Goal: Information Seeking & Learning: Learn about a topic

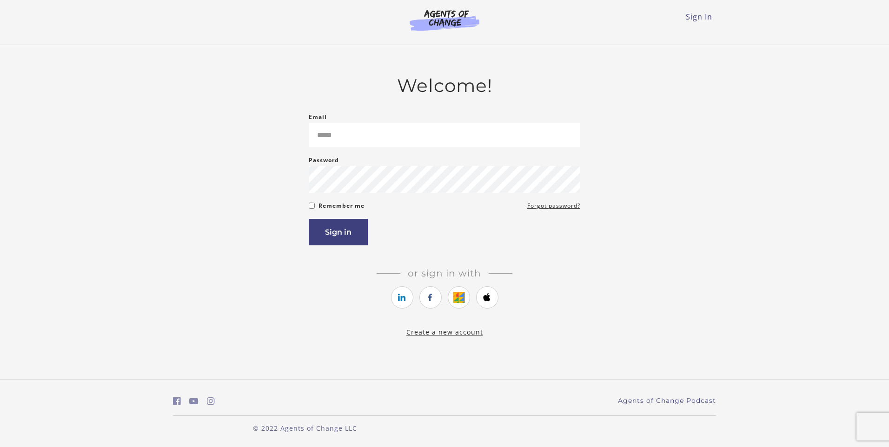
click at [367, 150] on form "Email Please enter a valid email address Password Password must be at least 8 c…" at bounding box center [445, 179] width 272 height 134
click at [366, 143] on input "Email" at bounding box center [445, 135] width 272 height 25
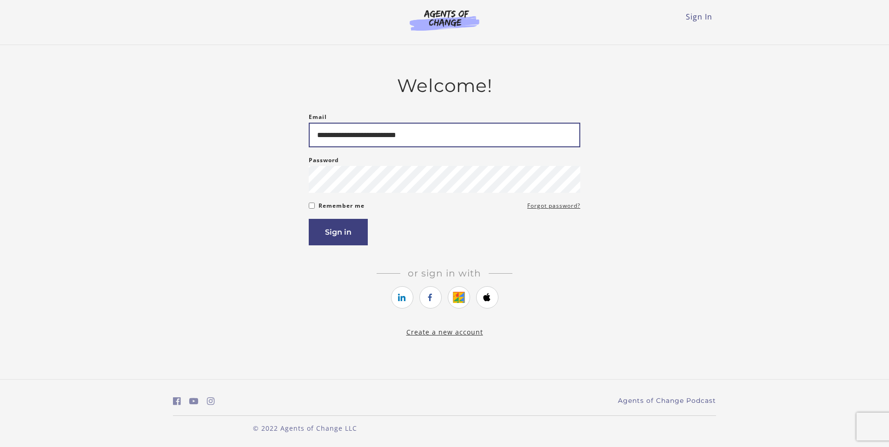
type input "**********"
click at [309, 219] on button "Sign in" at bounding box center [338, 232] width 59 height 27
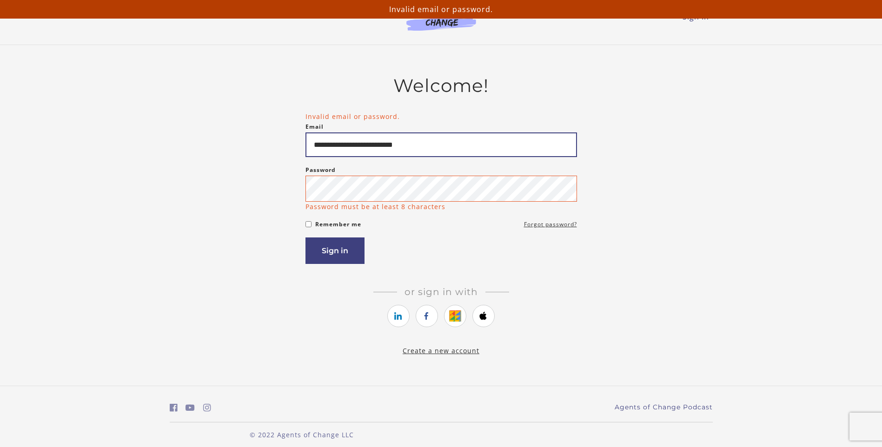
click at [434, 146] on input "**********" at bounding box center [442, 145] width 272 height 25
type input "**********"
click at [306, 238] on button "Sign in" at bounding box center [335, 251] width 59 height 27
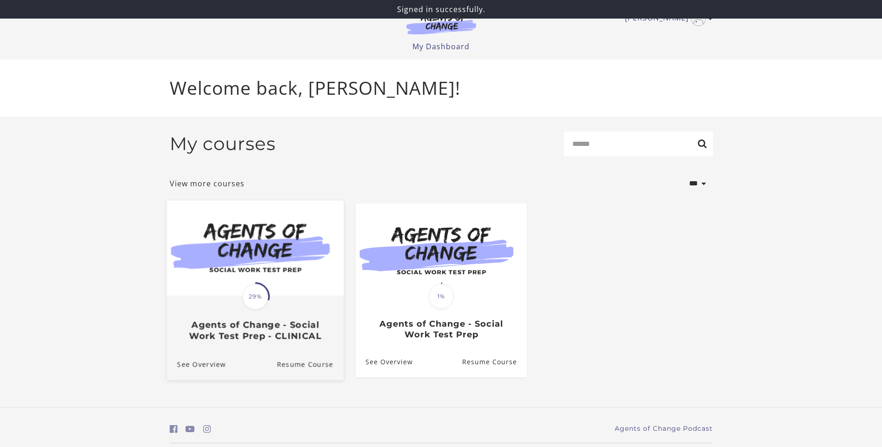
click at [289, 284] on img at bounding box center [255, 247] width 177 height 95
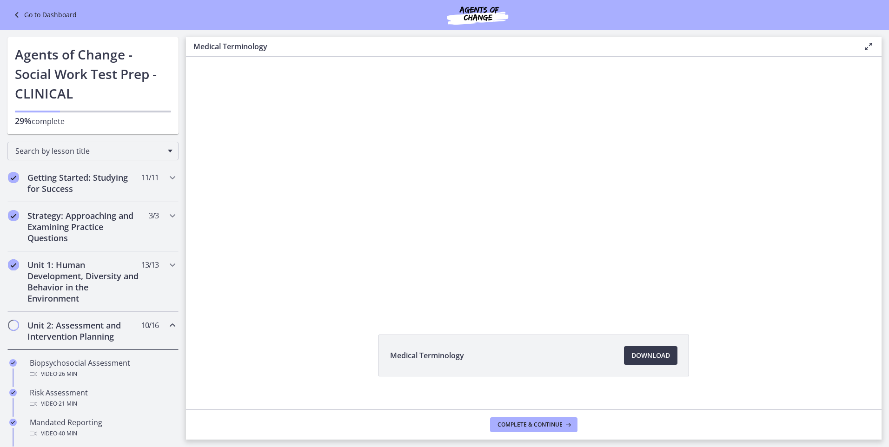
scroll to position [35, 0]
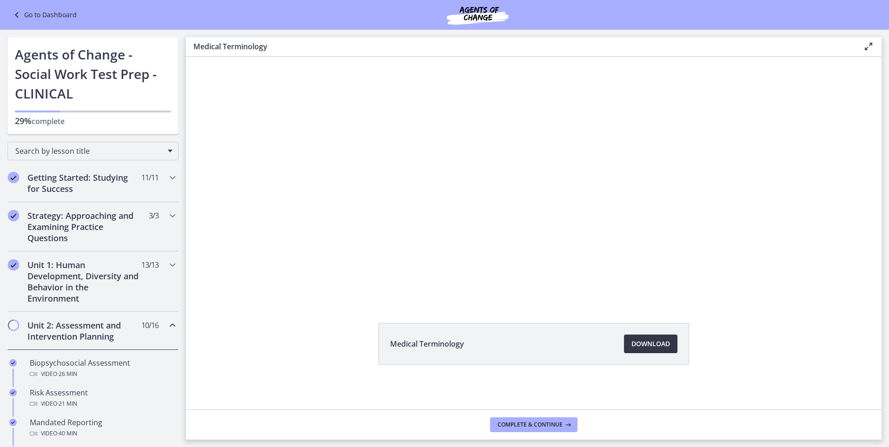
click at [632, 346] on span "Download Opens in a new window" at bounding box center [651, 344] width 39 height 11
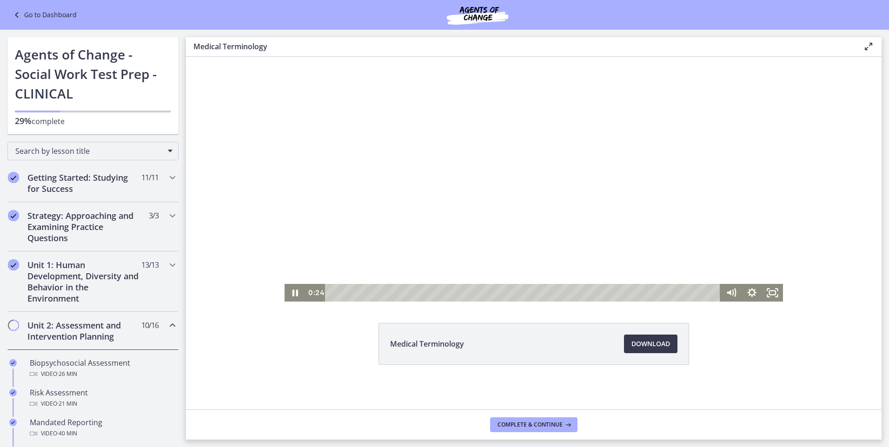
click at [495, 193] on div at bounding box center [534, 161] width 499 height 280
click at [515, 137] on div at bounding box center [534, 161] width 499 height 280
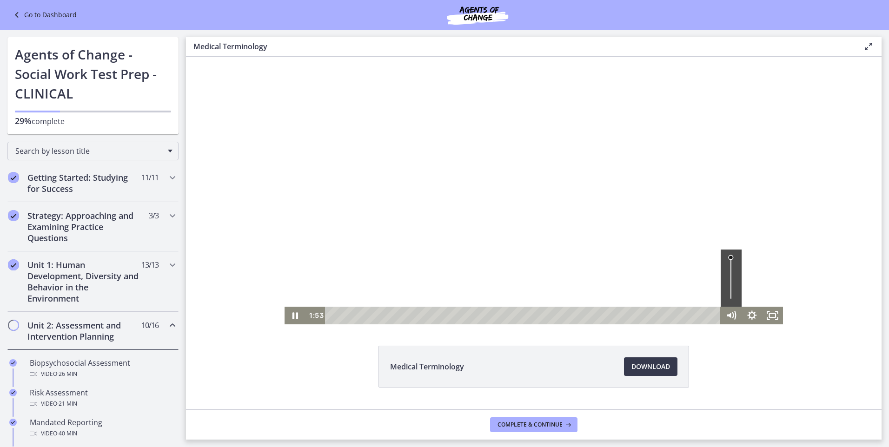
scroll to position [0, 0]
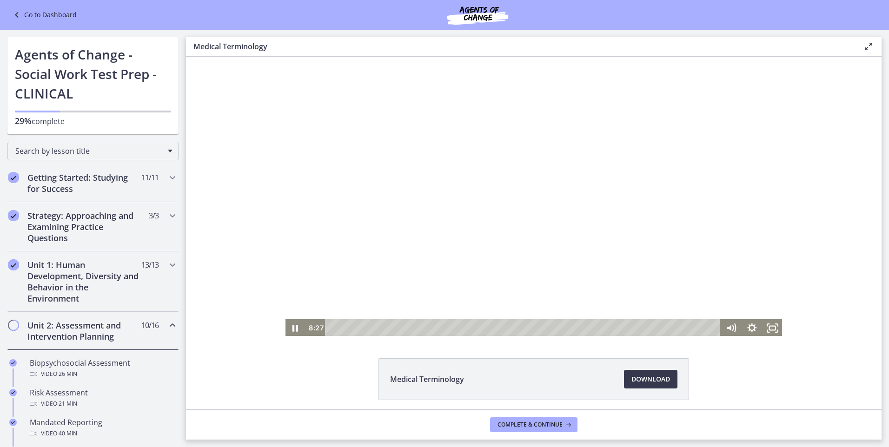
drag, startPoint x: 412, startPoint y: 259, endPoint x: 413, endPoint y: 266, distance: 7.0
click at [413, 261] on div at bounding box center [534, 197] width 499 height 280
click at [412, 220] on div at bounding box center [534, 197] width 499 height 280
click at [259, 386] on div "Medical Terminology Download Opens in a new window" at bounding box center [534, 402] width 696 height 87
click at [553, 207] on div at bounding box center [534, 197] width 499 height 280
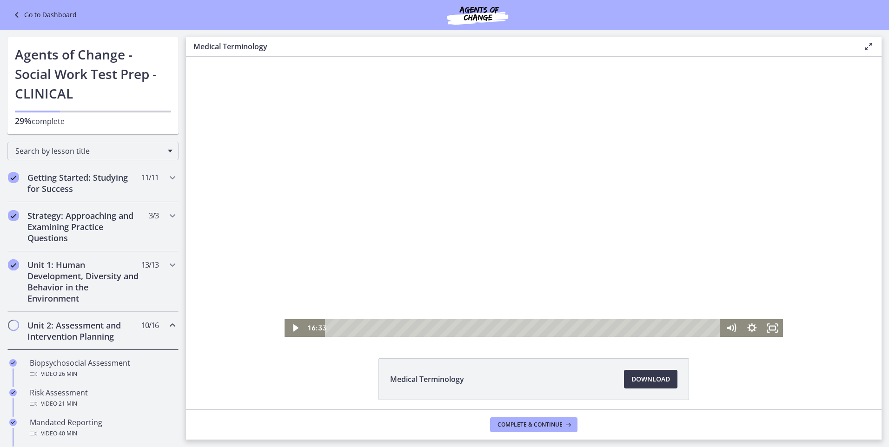
click at [711, 277] on div at bounding box center [534, 197] width 499 height 280
click at [707, 270] on div at bounding box center [534, 197] width 499 height 280
click at [621, 162] on div at bounding box center [534, 197] width 499 height 280
click at [737, 241] on div at bounding box center [534, 197] width 499 height 280
click at [547, 228] on div at bounding box center [534, 197] width 499 height 280
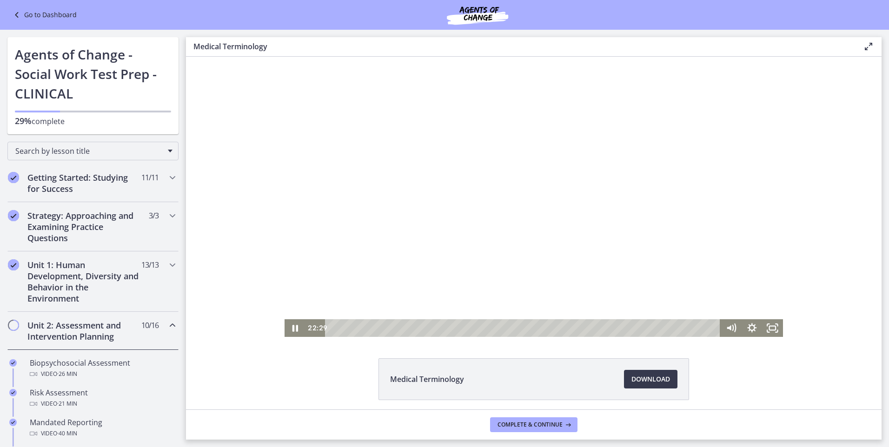
scroll to position [35, 0]
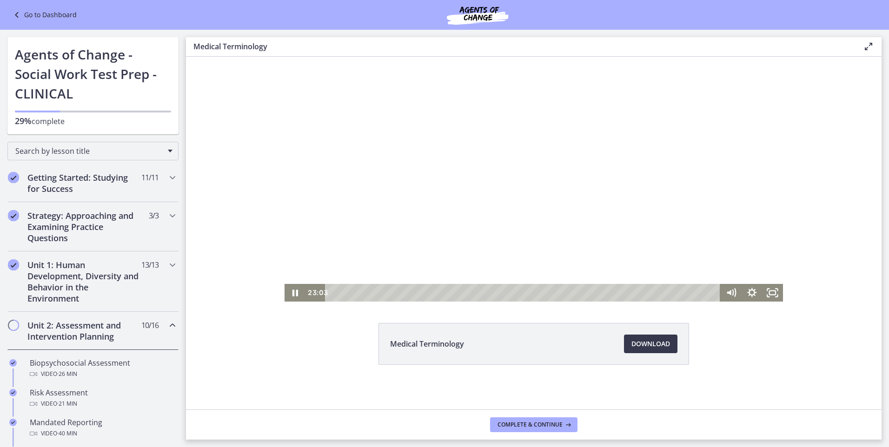
click at [797, 333] on div "Medical Terminology Download Opens in a new window" at bounding box center [534, 366] width 696 height 87
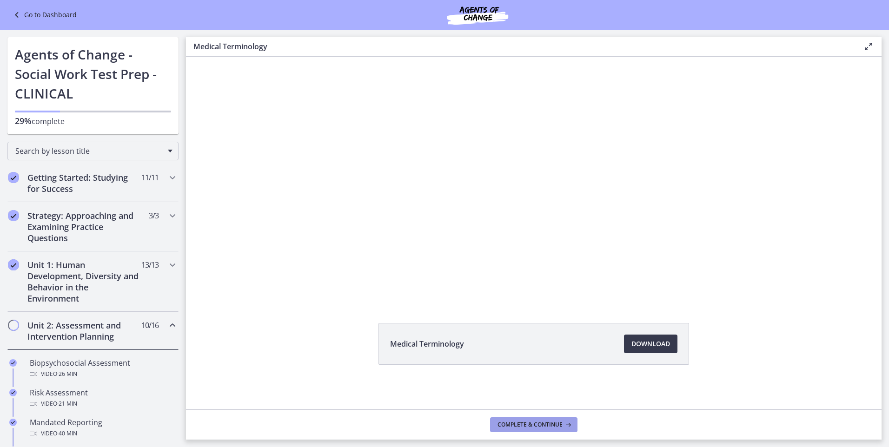
click at [535, 426] on span "Complete & continue" at bounding box center [530, 424] width 65 height 7
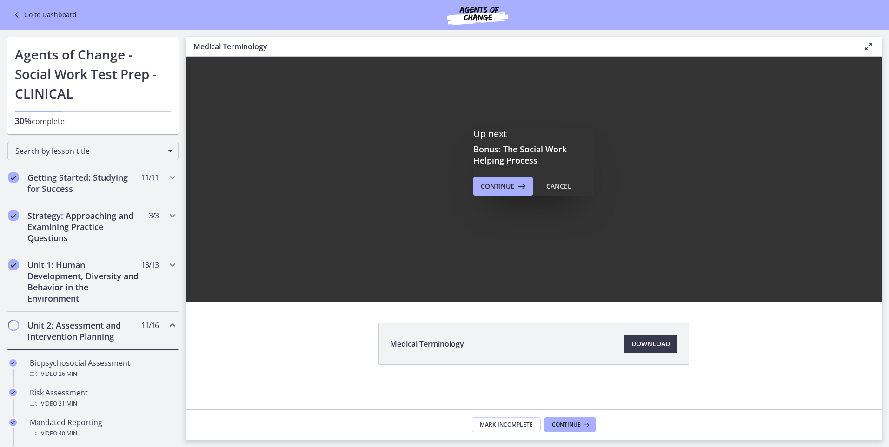
scroll to position [0, 0]
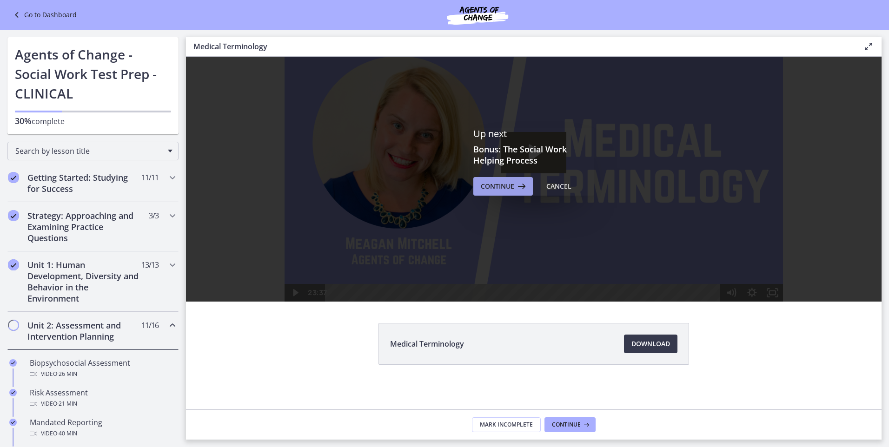
click at [497, 189] on span "Continue" at bounding box center [497, 186] width 33 height 11
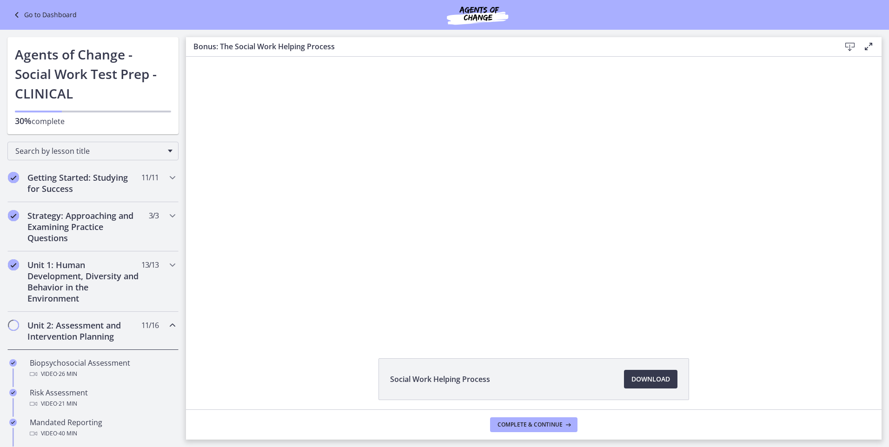
click at [766, 374] on div "Social Work Helping Process Download Opens in a new window" at bounding box center [534, 402] width 696 height 87
click at [632, 376] on span "Download Opens in a new window" at bounding box center [651, 379] width 39 height 11
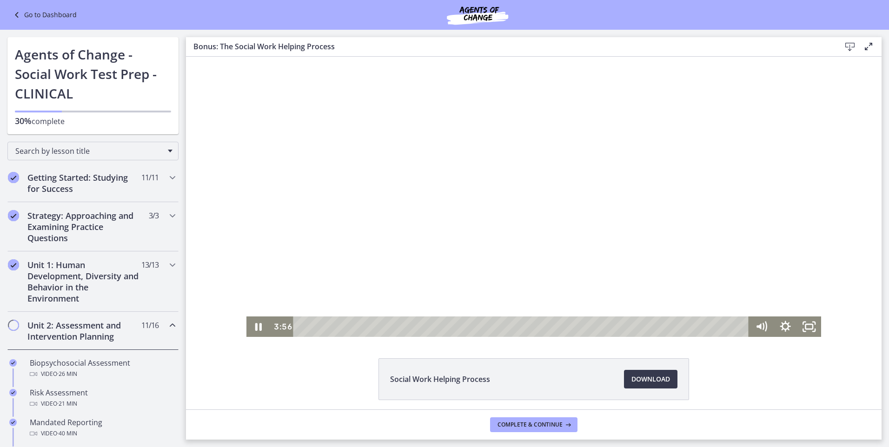
click at [396, 202] on div at bounding box center [534, 197] width 575 height 280
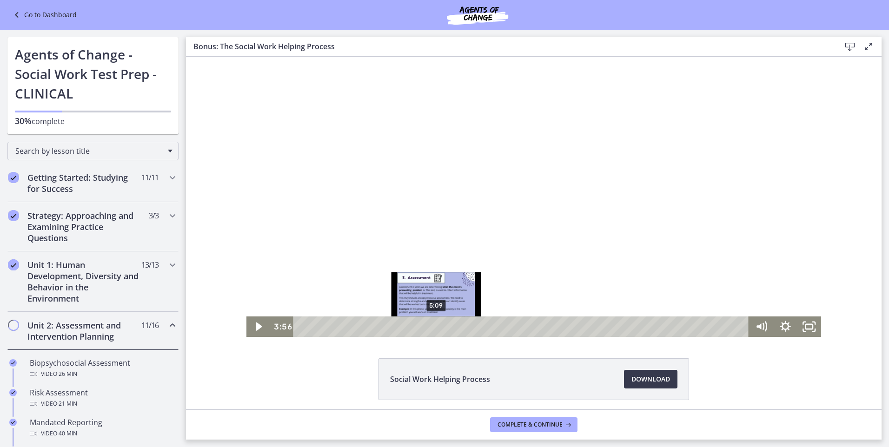
scroll to position [35, 0]
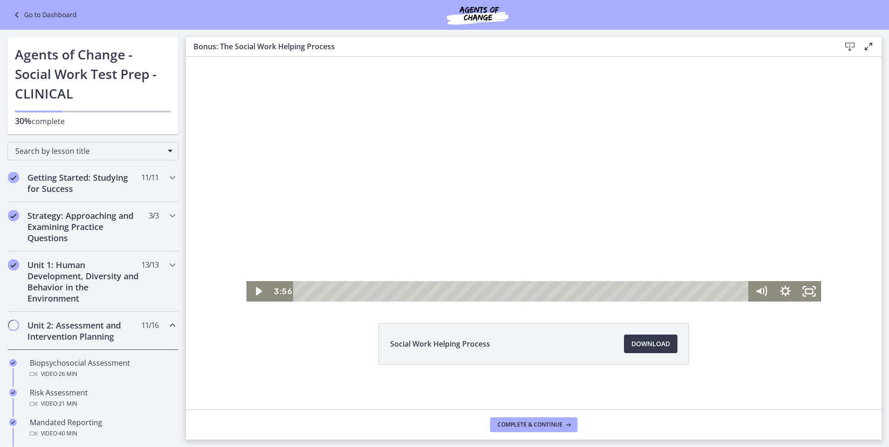
click at [404, 224] on div at bounding box center [534, 161] width 575 height 280
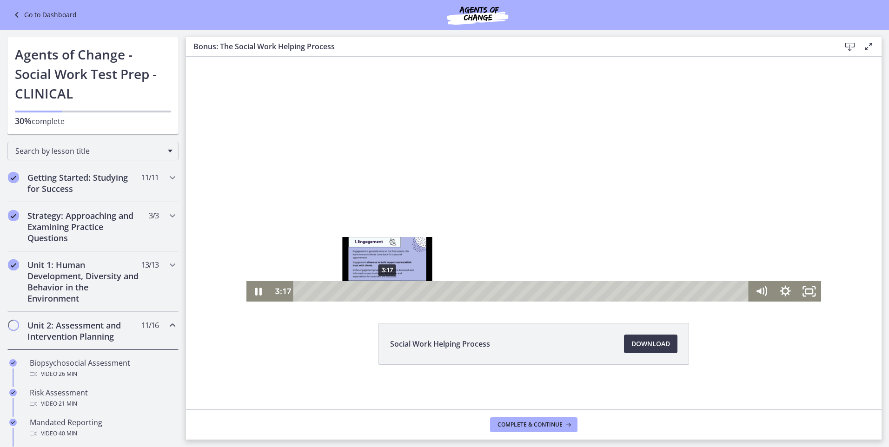
click at [384, 289] on div "3:17" at bounding box center [522, 291] width 441 height 20
click at [366, 291] on div "2:34" at bounding box center [522, 291] width 441 height 20
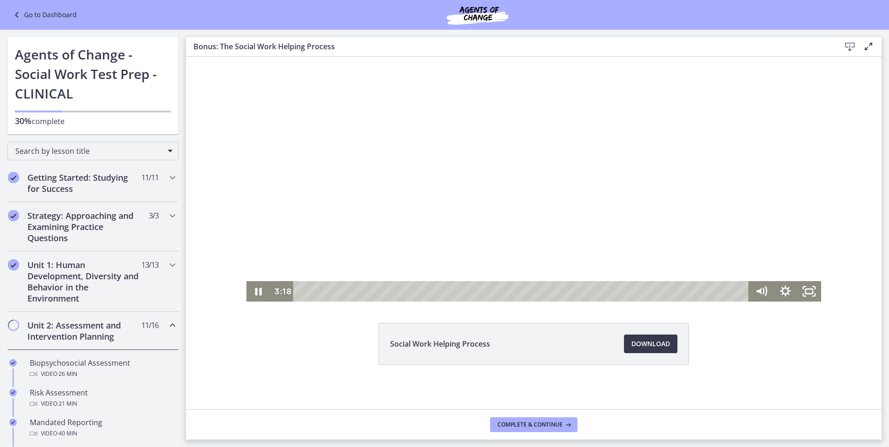
click at [769, 374] on div "Social Work Helping Process Download Opens in a new window" at bounding box center [534, 366] width 696 height 87
click at [775, 275] on div at bounding box center [534, 161] width 575 height 280
click at [408, 293] on div "4:12" at bounding box center [522, 291] width 441 height 20
click at [520, 181] on div at bounding box center [534, 161] width 575 height 280
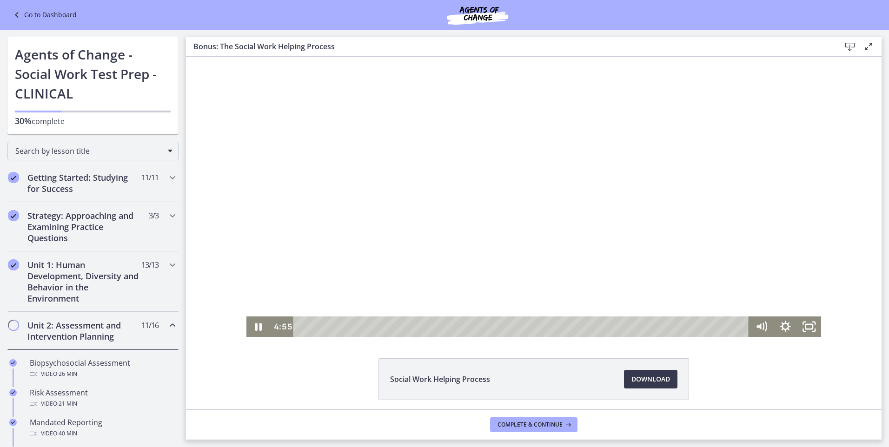
click at [829, 373] on div "Social Work Helping Process Download Opens in a new window" at bounding box center [534, 402] width 696 height 87
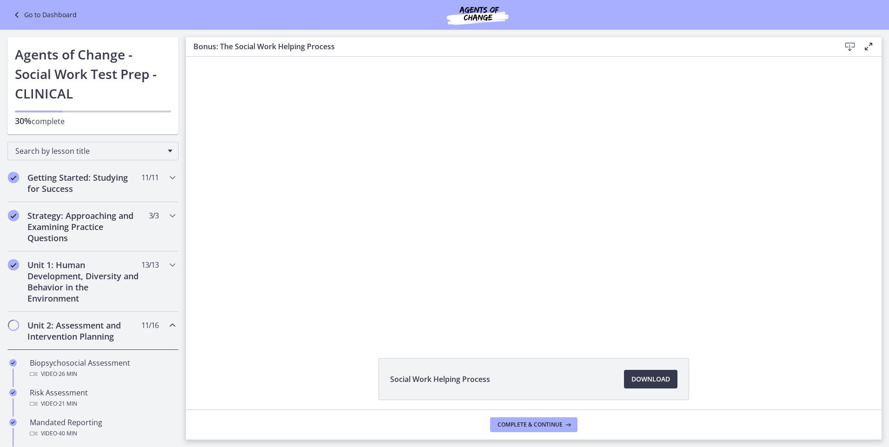
click at [777, 394] on div "Social Work Helping Process Download Opens in a new window" at bounding box center [534, 402] width 696 height 87
click at [814, 373] on div "Social Work Helping Process Download Opens in a new window" at bounding box center [534, 402] width 696 height 87
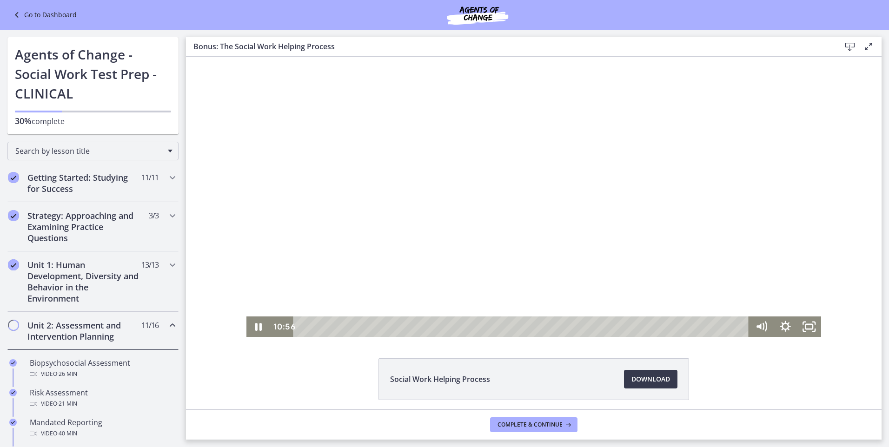
click at [479, 162] on div at bounding box center [534, 197] width 575 height 280
click at [568, 280] on div at bounding box center [534, 197] width 575 height 280
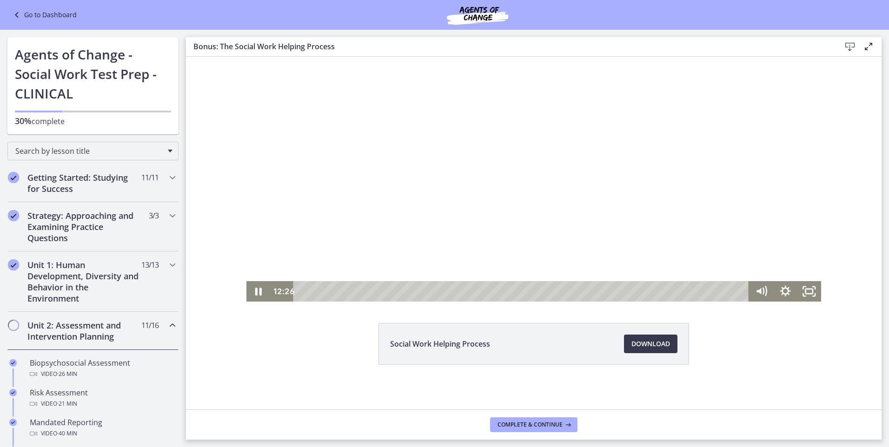
drag, startPoint x: 614, startPoint y: 237, endPoint x: 616, endPoint y: 230, distance: 7.2
click at [616, 230] on div at bounding box center [534, 161] width 575 height 280
click at [518, 220] on div at bounding box center [534, 161] width 575 height 280
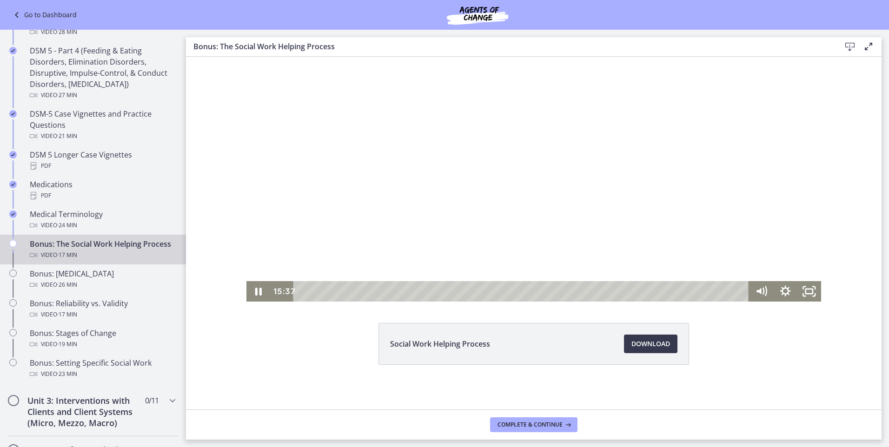
scroll to position [0, 0]
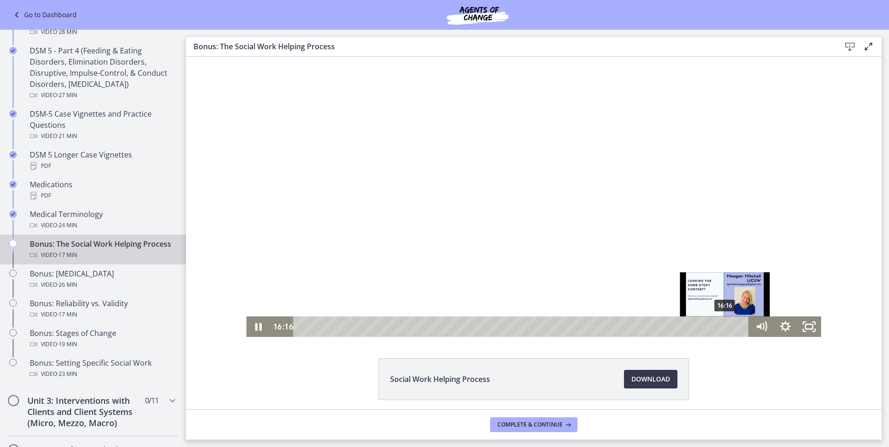
click at [723, 326] on div "16:16" at bounding box center [522, 327] width 441 height 20
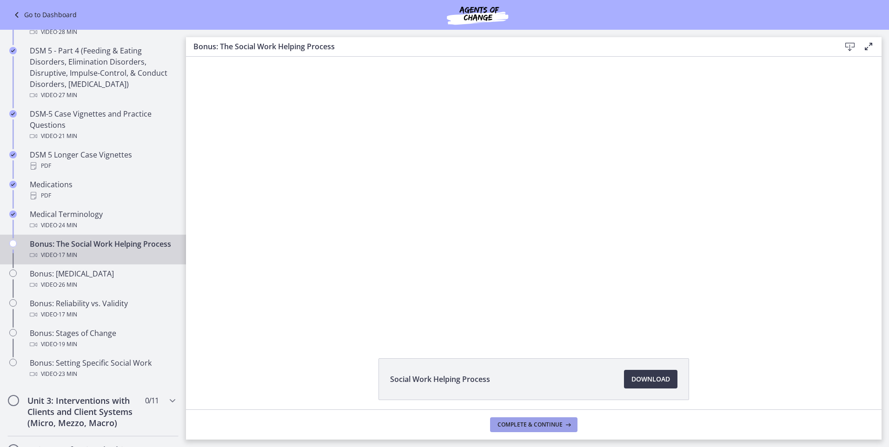
click at [522, 425] on span "Complete & continue" at bounding box center [530, 424] width 65 height 7
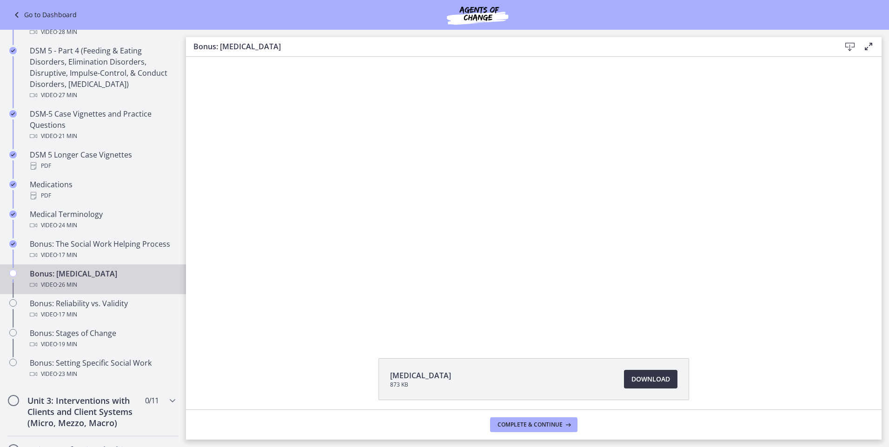
click at [637, 382] on span "Download Opens in a new window" at bounding box center [651, 379] width 39 height 11
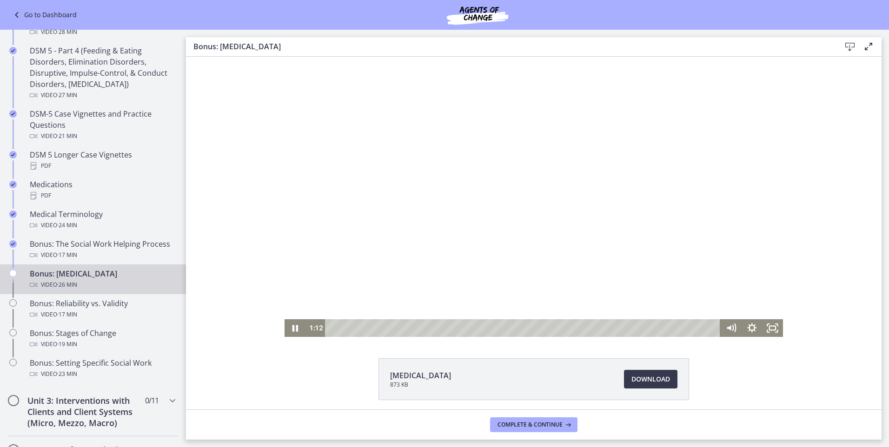
click at [433, 233] on div at bounding box center [534, 197] width 499 height 280
click at [532, 428] on span "Complete & continue" at bounding box center [530, 424] width 65 height 7
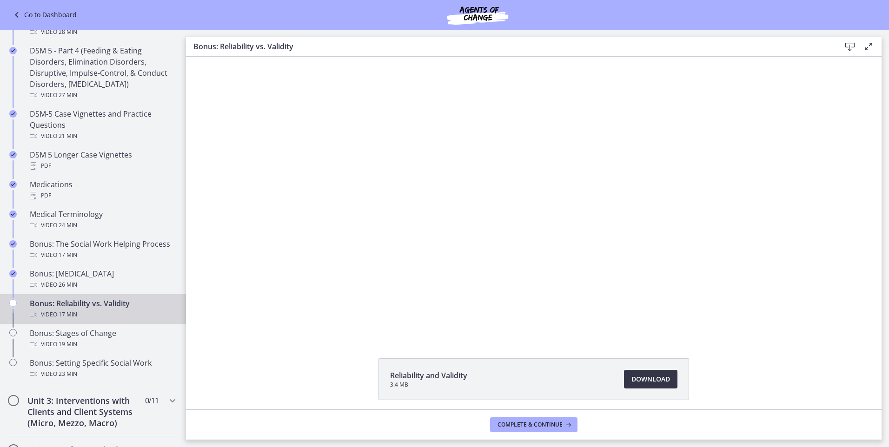
click at [635, 380] on span "Download Opens in a new window" at bounding box center [651, 379] width 39 height 11
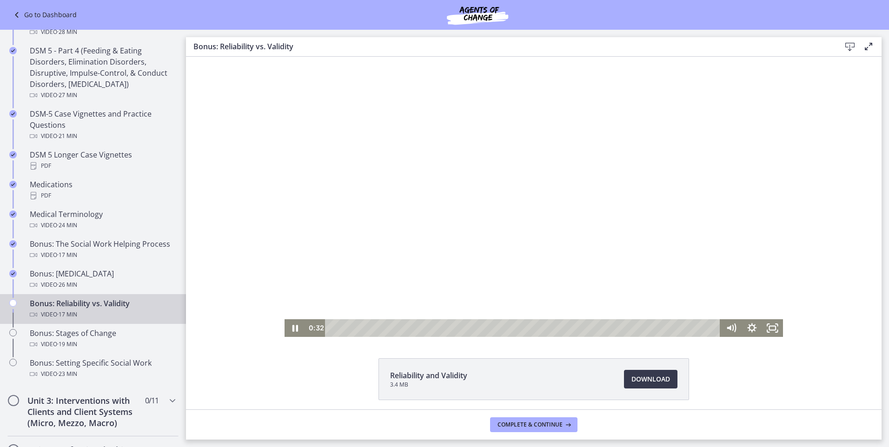
click at [471, 264] on div at bounding box center [534, 197] width 499 height 280
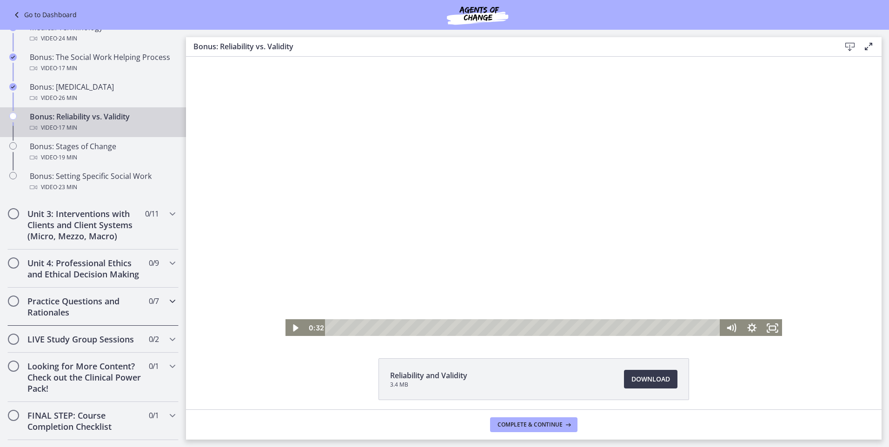
scroll to position [744, 0]
click at [167, 212] on icon "Chapters" at bounding box center [172, 214] width 11 height 11
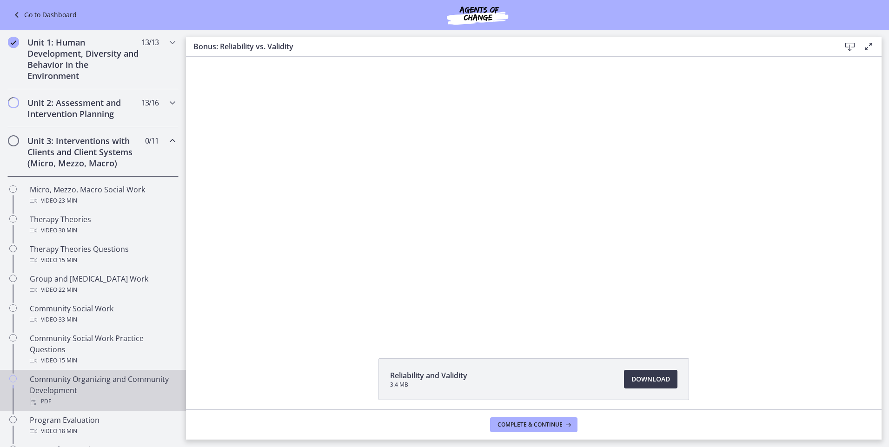
scroll to position [210, 0]
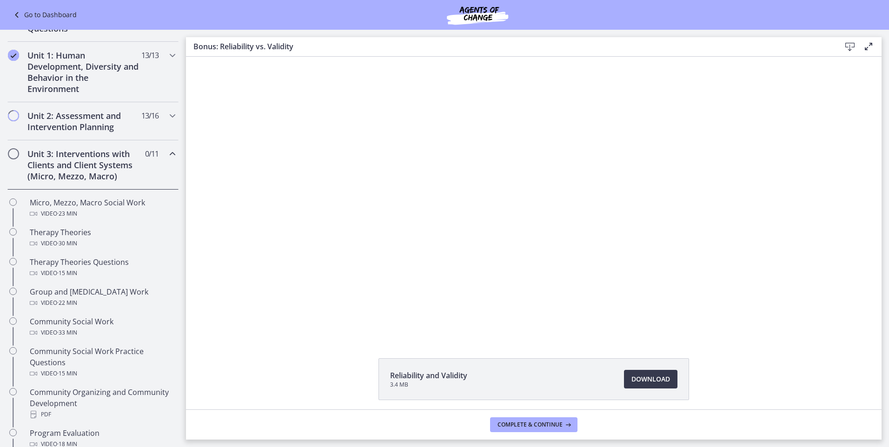
click at [167, 153] on icon "Chapters" at bounding box center [172, 153] width 11 height 11
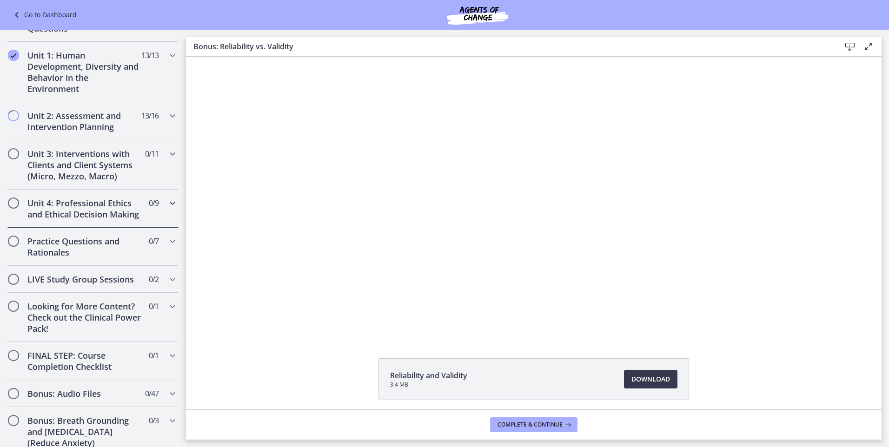
click at [167, 206] on icon "Chapters" at bounding box center [172, 203] width 11 height 11
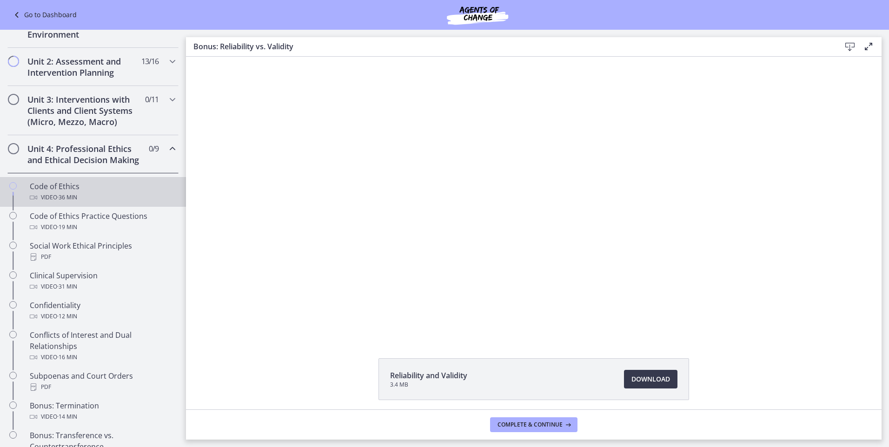
scroll to position [256, 0]
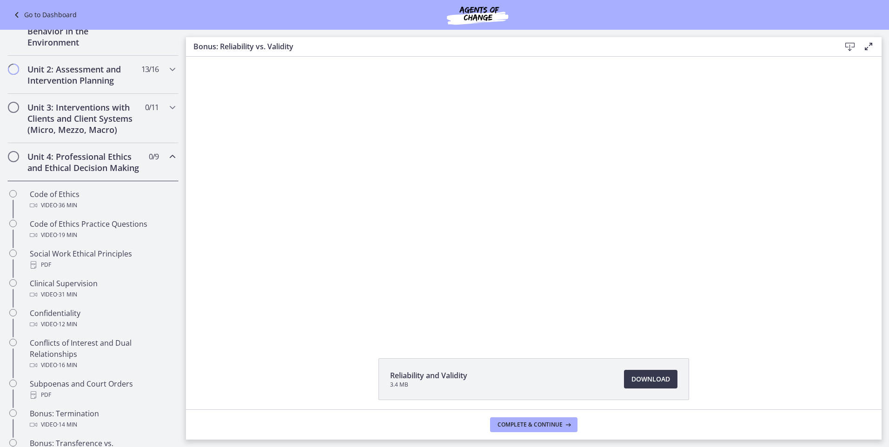
click at [167, 160] on icon "Chapters" at bounding box center [172, 156] width 11 height 11
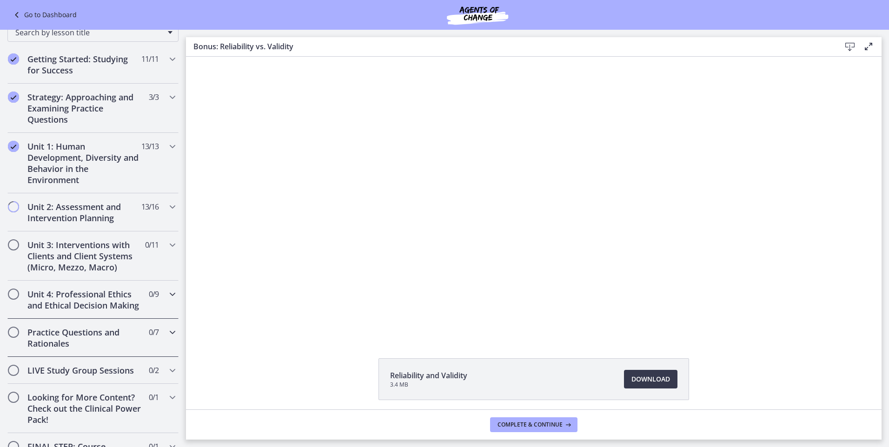
scroll to position [117, 0]
click at [167, 210] on icon "Chapters" at bounding box center [172, 208] width 11 height 11
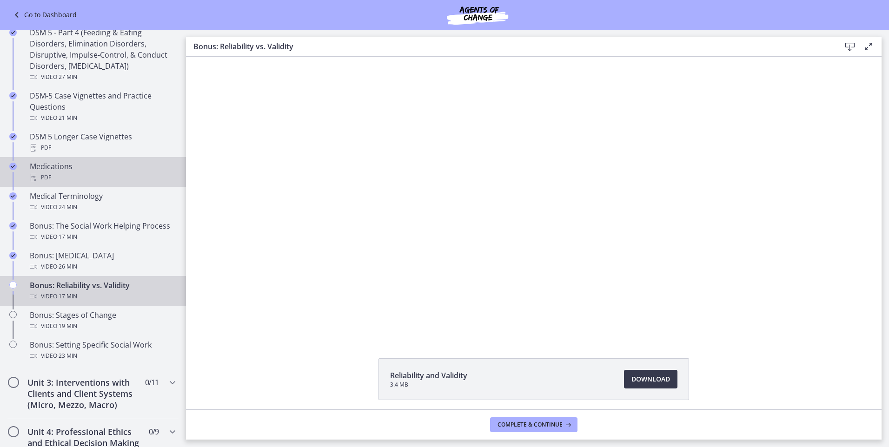
scroll to position [582, 0]
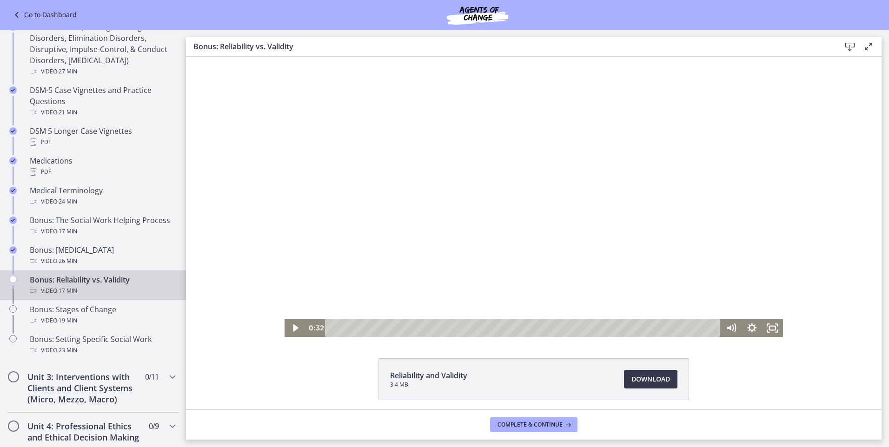
click at [596, 152] on div at bounding box center [534, 197] width 499 height 280
click at [482, 200] on div at bounding box center [534, 197] width 499 height 280
